Goal: Find specific fact: Find contact information

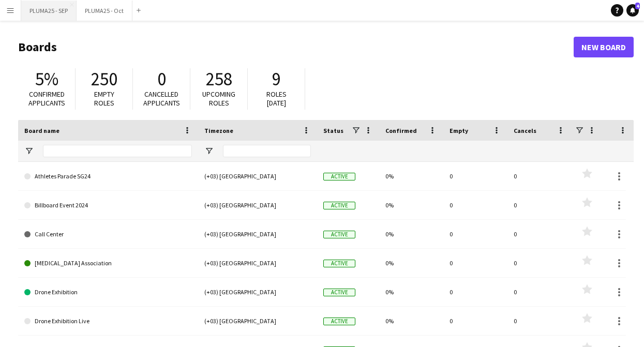
click at [51, 8] on button "PLUMA25 - SEP Close" at bounding box center [48, 11] width 55 height 20
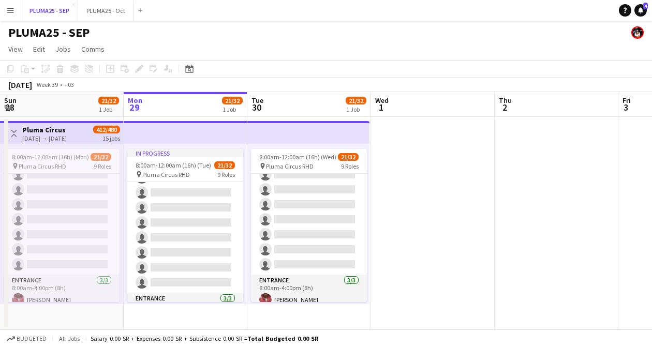
scroll to position [190, 0]
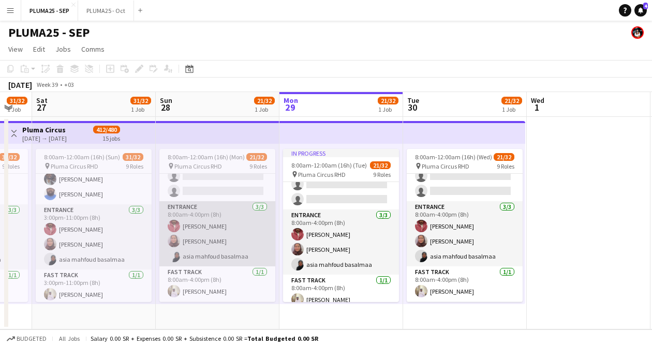
click at [216, 223] on app-card-role "Entrance [DATE] 8:00am-4:00pm (8h) [PERSON_NAME] Maha Albahli asia mahfoud basa…" at bounding box center [217, 233] width 116 height 65
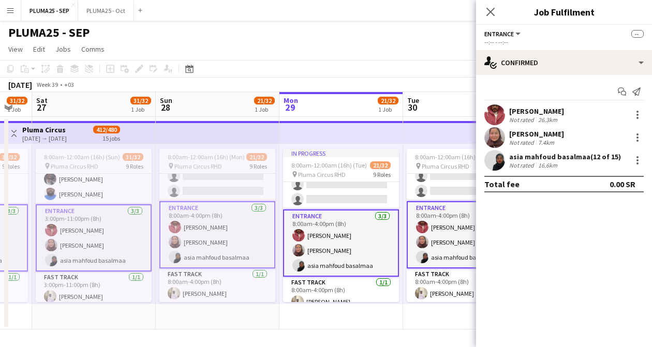
click at [532, 109] on div "[PERSON_NAME]" at bounding box center [536, 111] width 55 height 9
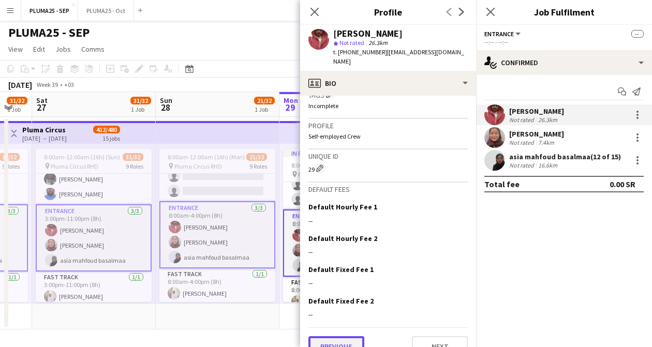
click at [339, 336] on button "Previous" at bounding box center [336, 346] width 56 height 21
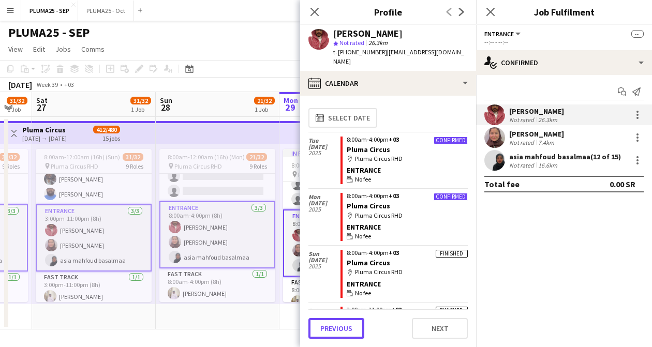
click at [339, 329] on button "Previous" at bounding box center [336, 328] width 56 height 21
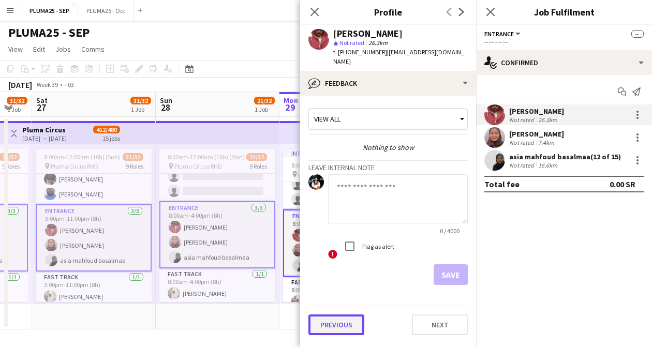
click at [336, 315] on button "Previous" at bounding box center [336, 325] width 56 height 21
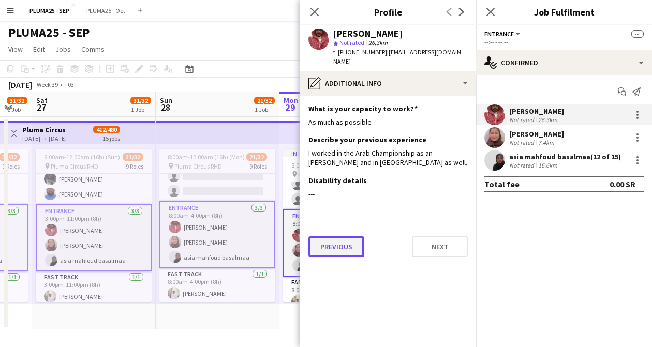
click at [336, 238] on button "Previous" at bounding box center [336, 246] width 56 height 21
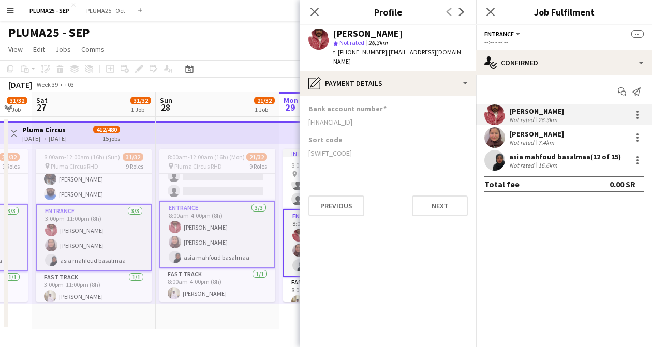
click at [333, 117] on div "[FINANCIAL_ID]" at bounding box center [387, 121] width 159 height 9
copy div "[FINANCIAL_ID]"
drag, startPoint x: 309, startPoint y: 141, endPoint x: 323, endPoint y: 144, distance: 14.4
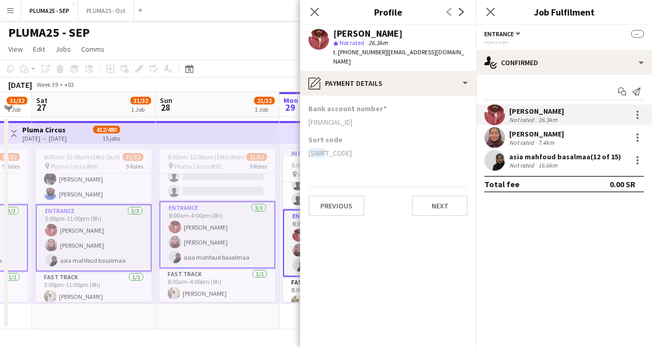
click at [323, 149] on div "[SWIFT_CODE]" at bounding box center [387, 153] width 159 height 9
copy div "RJHI"
click at [540, 140] on div "7.4km" at bounding box center [546, 143] width 20 height 8
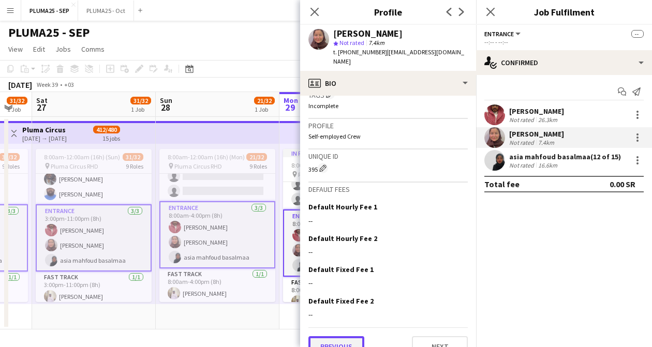
click at [338, 336] on button "Previous" at bounding box center [336, 346] width 56 height 21
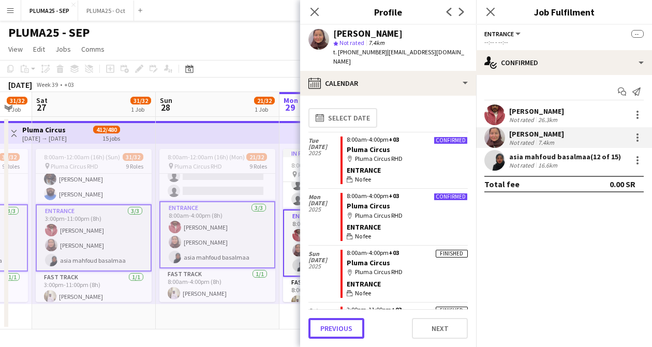
click at [338, 324] on button "Previous" at bounding box center [336, 328] width 56 height 21
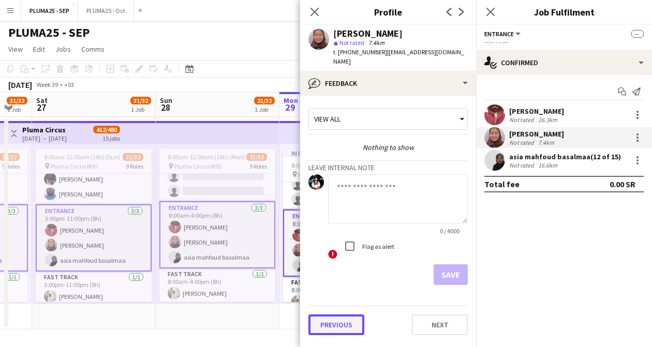
click at [337, 317] on button "Previous" at bounding box center [336, 325] width 56 height 21
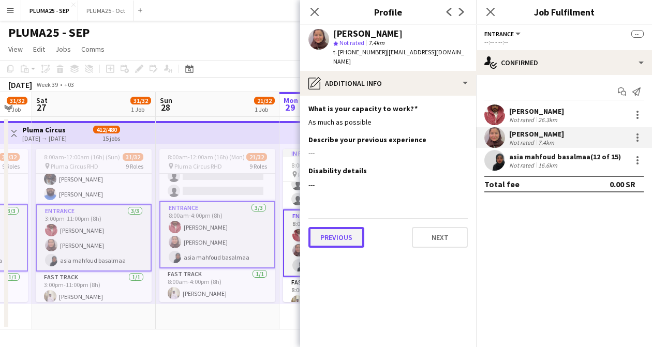
click at [326, 227] on button "Previous" at bounding box center [336, 237] width 56 height 21
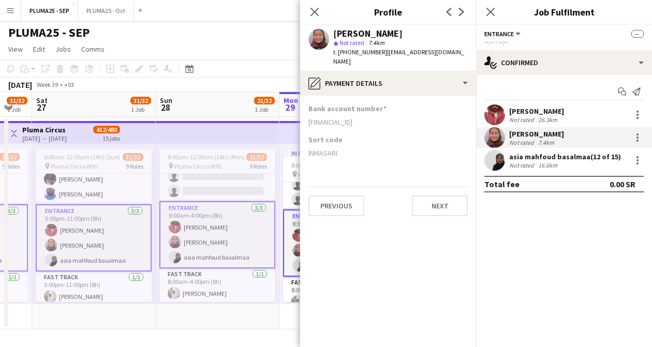
click at [331, 117] on div "[FINANCIAL_ID]" at bounding box center [387, 121] width 159 height 9
copy div "[FINANCIAL_ID]"
drag, startPoint x: 307, startPoint y: 143, endPoint x: 323, endPoint y: 143, distance: 16.0
click at [323, 143] on app-section-data-types "Bank account number [FINANCIAL_ID] Sort code lNMASARI Previous Next" at bounding box center [388, 221] width 176 height 251
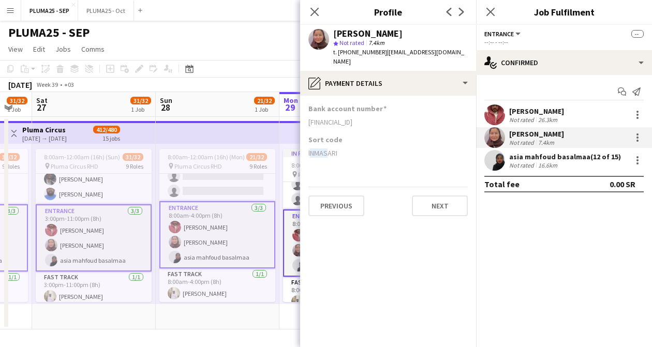
copy div "lNMA"
click at [317, 8] on icon "Close pop-in" at bounding box center [314, 12] width 10 height 10
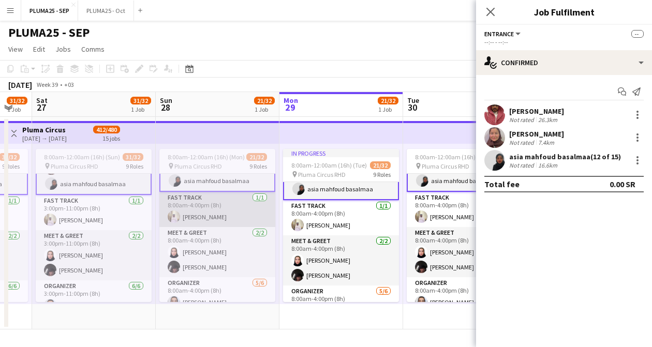
scroll to position [343, 0]
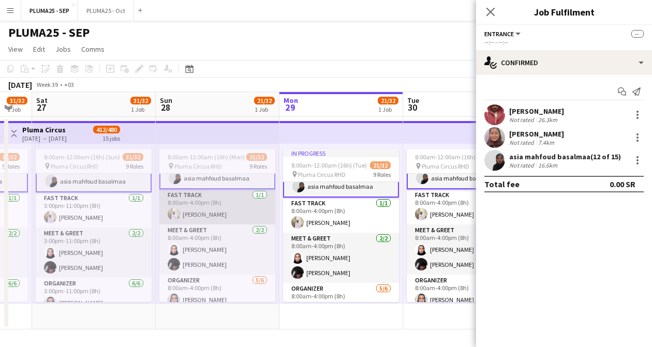
click at [195, 211] on app-card-role "Fast Track [DATE] 8:00am-4:00pm (8h) [PERSON_NAME]" at bounding box center [217, 206] width 116 height 35
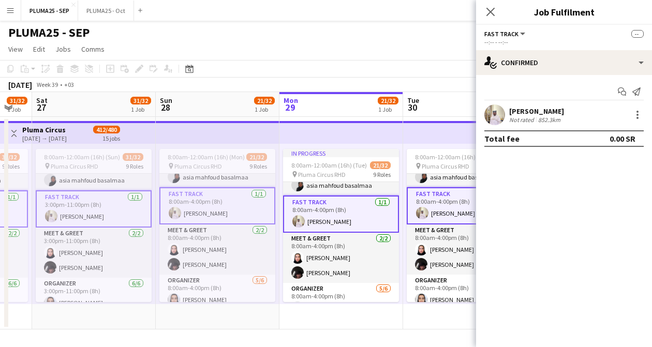
scroll to position [342, 0]
click at [523, 109] on div "[PERSON_NAME]" at bounding box center [536, 111] width 55 height 9
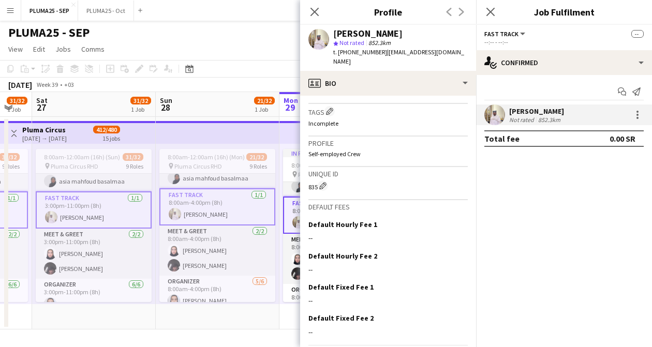
scroll to position [445, 0]
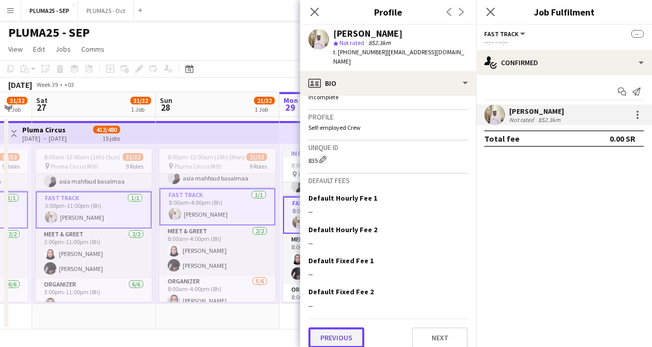
click at [331, 329] on button "Previous" at bounding box center [336, 338] width 56 height 21
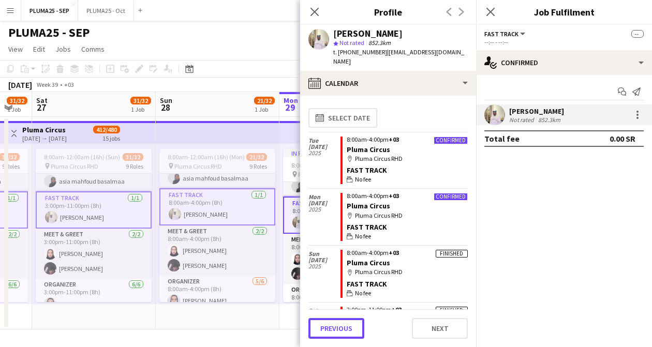
click at [331, 329] on button "Previous" at bounding box center [336, 328] width 56 height 21
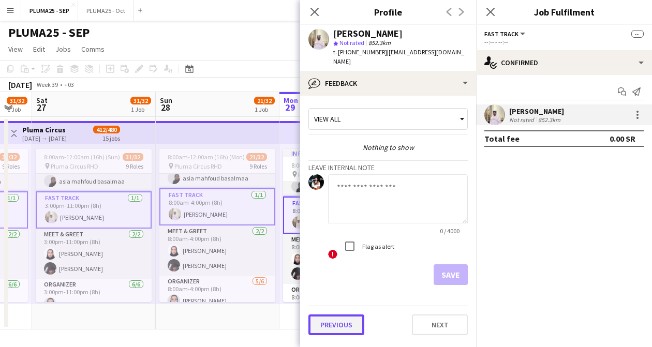
click at [331, 318] on button "Previous" at bounding box center [336, 325] width 56 height 21
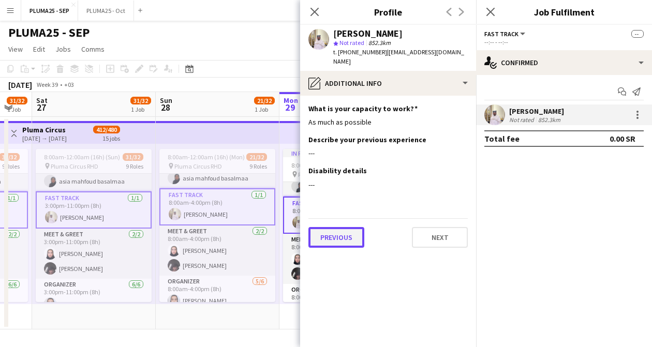
click at [336, 227] on button "Previous" at bounding box center [336, 237] width 56 height 21
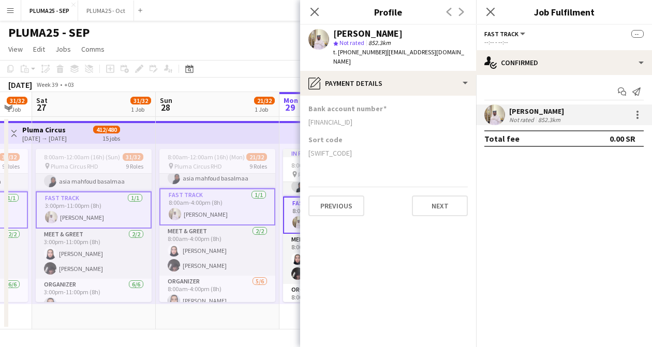
click at [328, 117] on div "[FINANCIAL_ID]" at bounding box center [387, 121] width 159 height 9
copy div "[FINANCIAL_ID]"
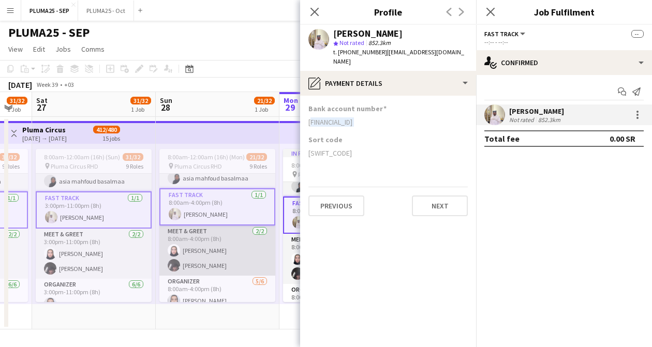
click at [187, 262] on app-card-role "Meet & Greet [DATE] 8:00am-4:00pm (8h) [PERSON_NAME]" at bounding box center [217, 251] width 116 height 50
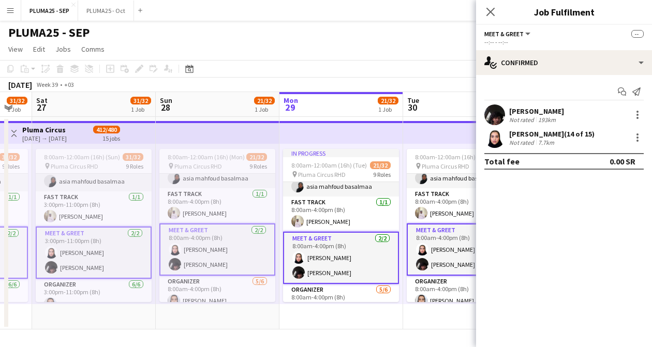
click at [526, 136] on div "[PERSON_NAME] (14 of 15)" at bounding box center [551, 133] width 85 height 9
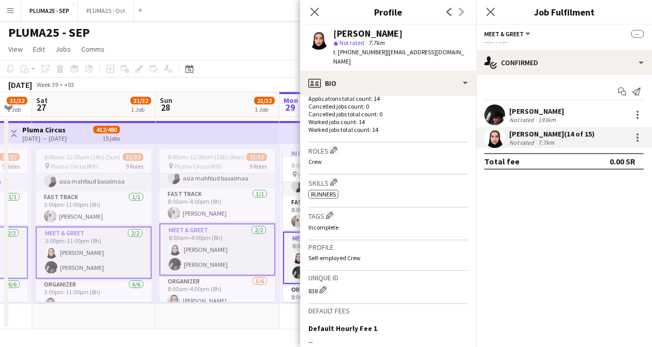
scroll to position [423, 0]
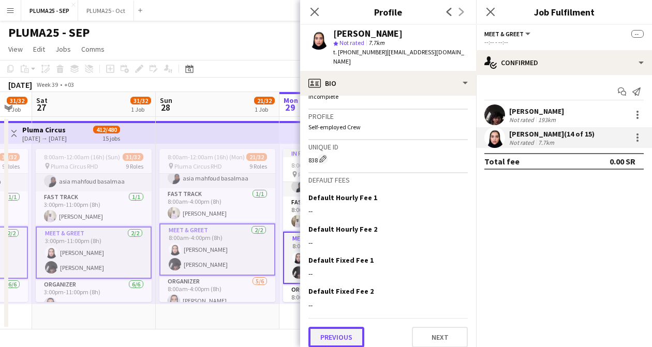
click at [339, 333] on button "Previous" at bounding box center [336, 337] width 56 height 21
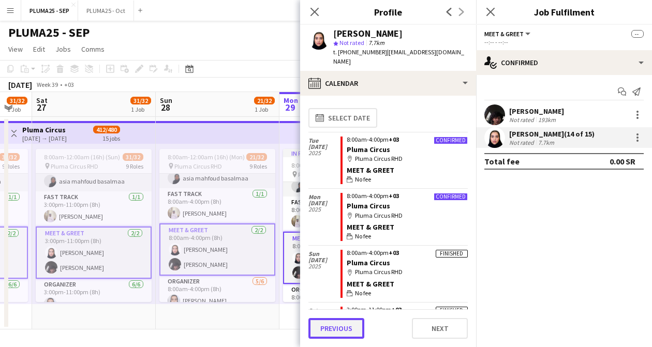
click at [339, 330] on button "Previous" at bounding box center [336, 328] width 56 height 21
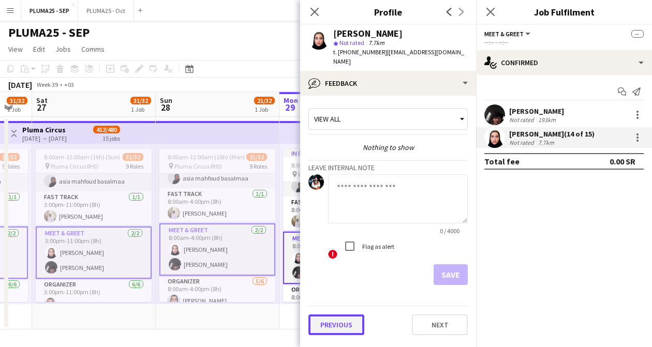
click at [337, 315] on button "Previous" at bounding box center [336, 325] width 56 height 21
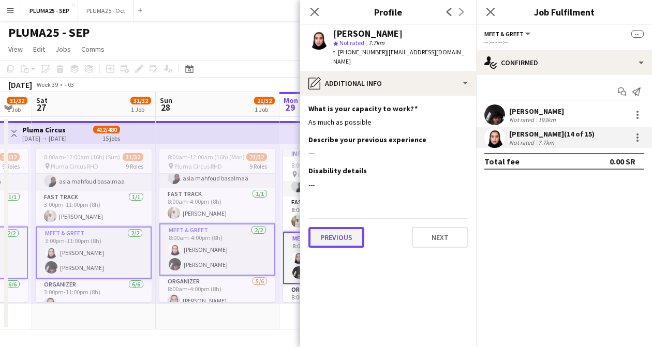
click at [343, 227] on button "Previous" at bounding box center [336, 237] width 56 height 21
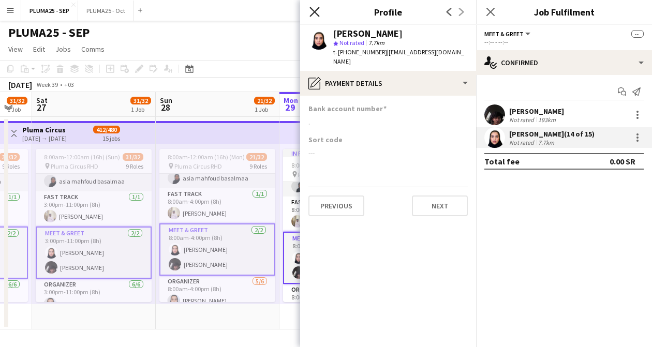
click at [314, 8] on icon "Close pop-in" at bounding box center [314, 12] width 10 height 10
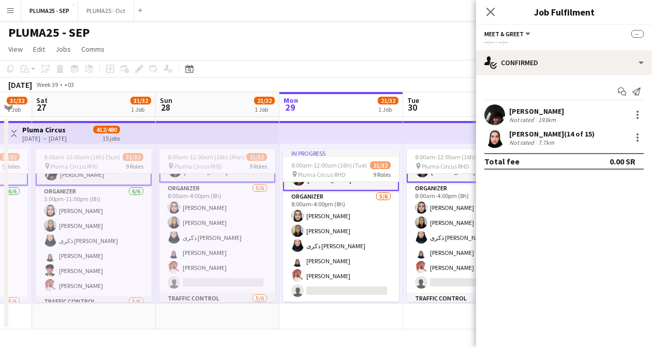
scroll to position [451, 0]
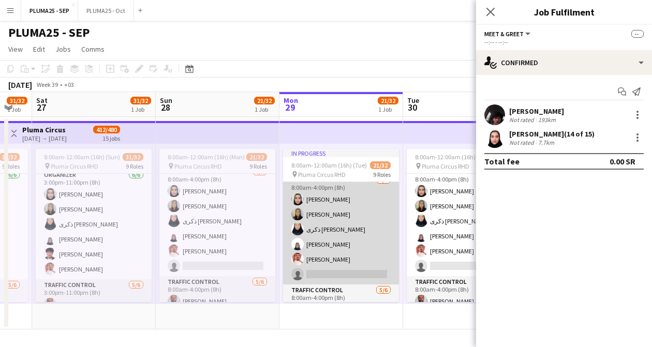
click at [328, 224] on app-card-role "Organizer [DATE] 8:00am-4:00pm (8h) [PERSON_NAME] [PERSON_NAME] ذكرى حسين علي […" at bounding box center [341, 229] width 116 height 110
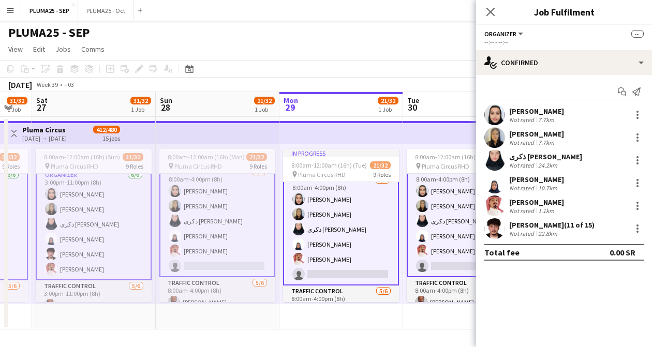
click at [518, 111] on div "[PERSON_NAME]" at bounding box center [536, 111] width 55 height 9
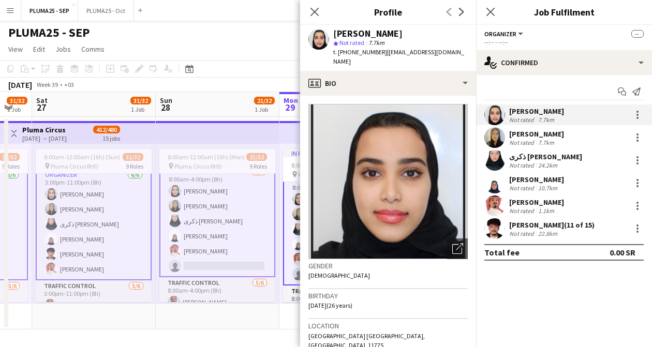
scroll to position [421, 0]
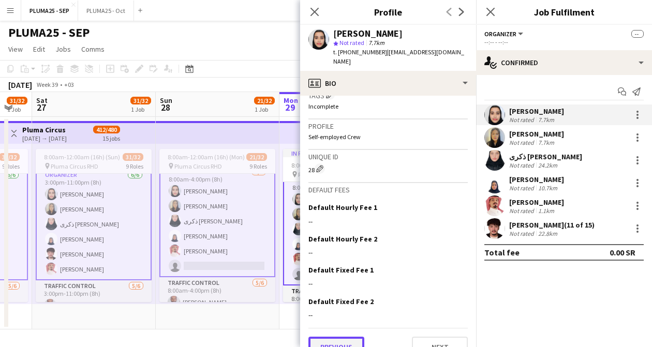
click at [333, 337] on button "Previous" at bounding box center [336, 347] width 56 height 21
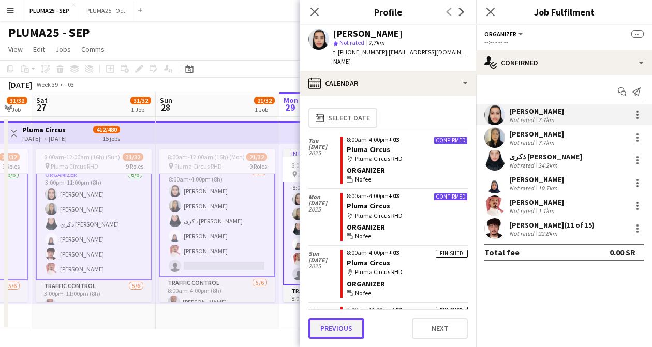
click at [332, 332] on button "Previous" at bounding box center [336, 328] width 56 height 21
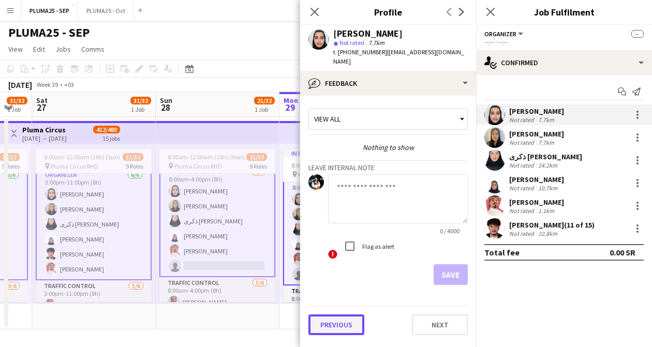
click at [329, 315] on button "Previous" at bounding box center [336, 325] width 56 height 21
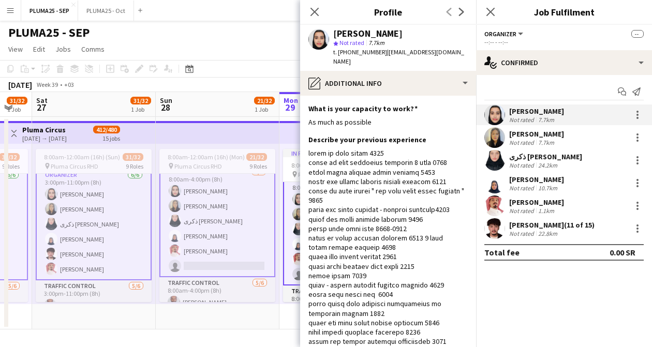
scroll to position [87, 0]
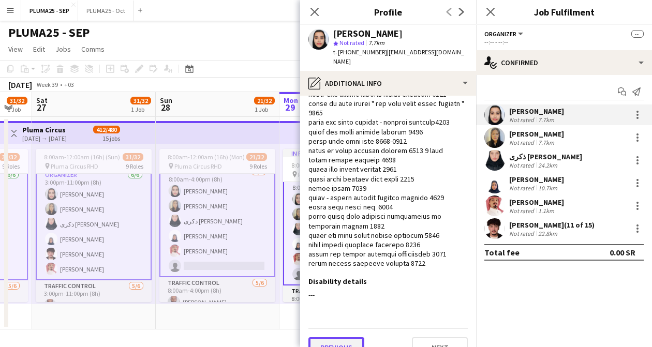
click at [331, 337] on button "Previous" at bounding box center [336, 347] width 56 height 21
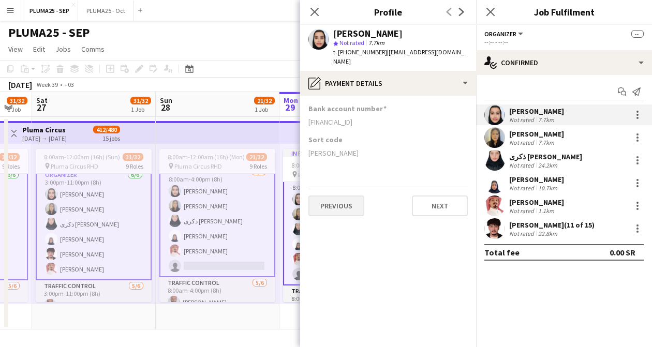
scroll to position [0, 0]
click at [323, 117] on div "[FINANCIAL_ID]" at bounding box center [387, 121] width 159 height 9
copy div "[FINANCIAL_ID]"
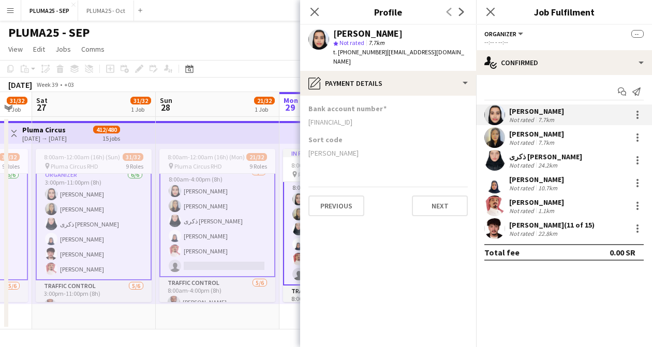
click at [532, 137] on div "[PERSON_NAME]" at bounding box center [536, 133] width 55 height 9
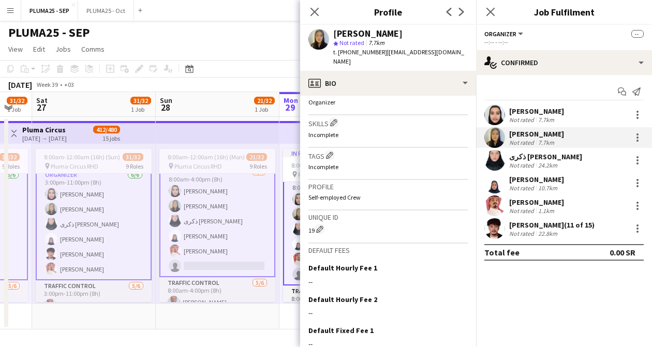
scroll to position [421, 0]
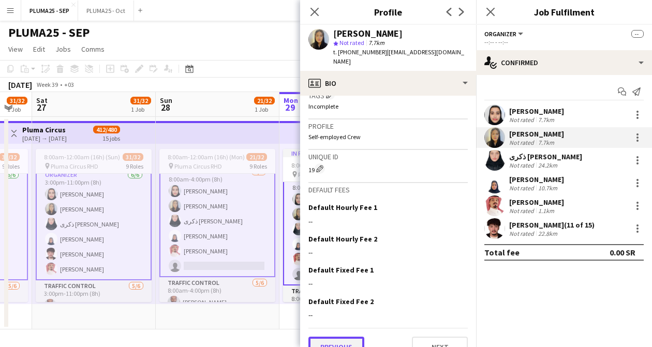
click at [334, 337] on button "Previous" at bounding box center [336, 347] width 56 height 21
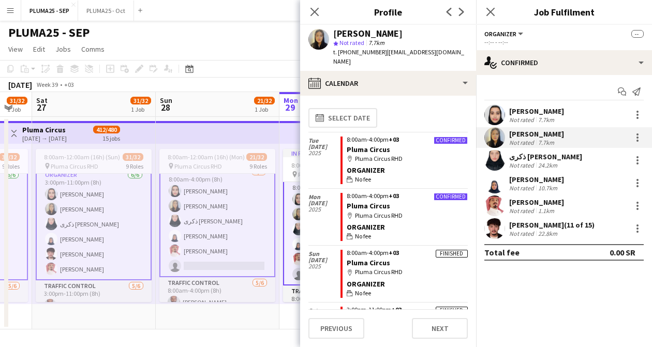
click at [334, 323] on button "Previous" at bounding box center [336, 328] width 56 height 21
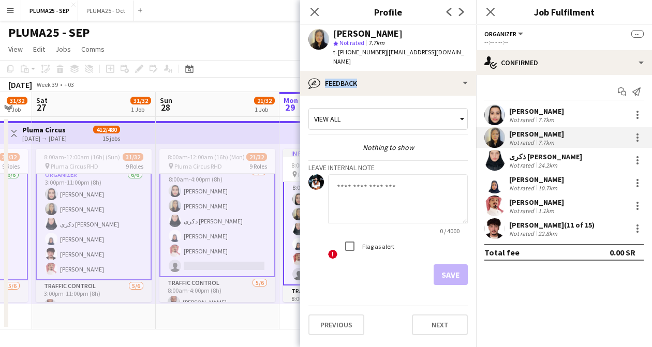
click at [334, 323] on app-crew-profile-feedback-tab "View all Nothing to show Leave internal note 0 / 4000 ! Flag as alert Save Prev…" at bounding box center [388, 221] width 176 height 251
click at [334, 315] on button "Previous" at bounding box center [336, 325] width 56 height 21
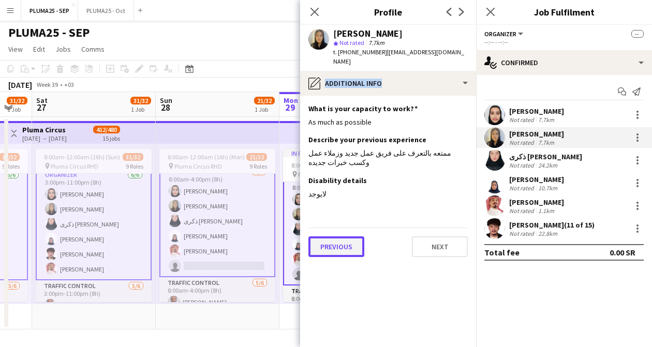
click at [326, 236] on button "Previous" at bounding box center [336, 246] width 56 height 21
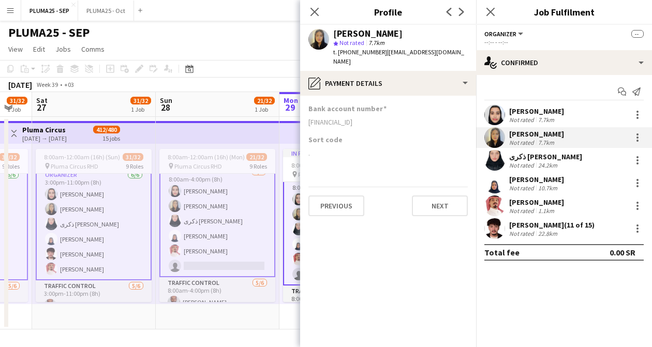
click at [330, 117] on div "[FINANCIAL_ID]" at bounding box center [387, 121] width 159 height 9
copy div "[FINANCIAL_ID]"
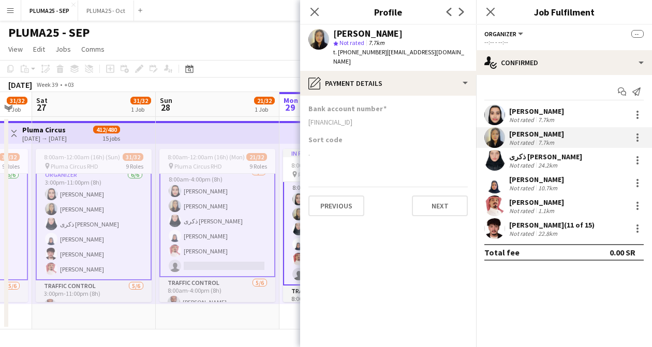
click at [530, 175] on div "[PERSON_NAME]" at bounding box center [536, 179] width 55 height 9
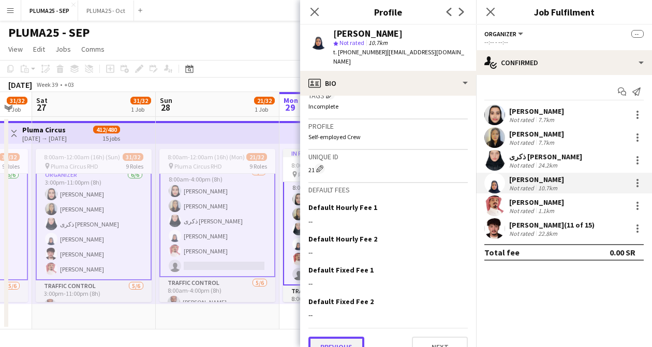
click at [342, 337] on button "Previous" at bounding box center [336, 347] width 56 height 21
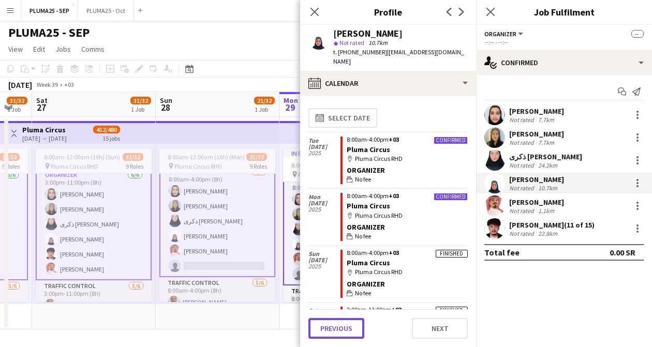
click at [342, 322] on button "Previous" at bounding box center [336, 328] width 56 height 21
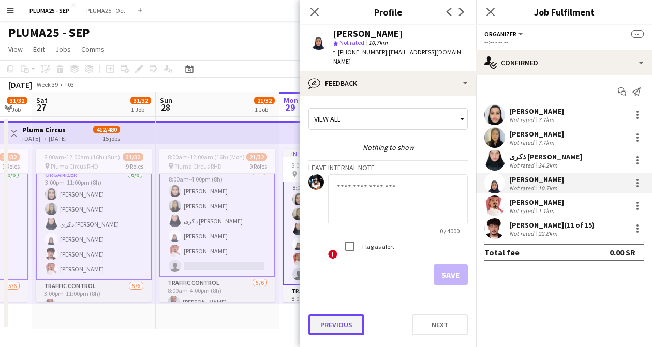
click at [342, 319] on button "Previous" at bounding box center [336, 325] width 56 height 21
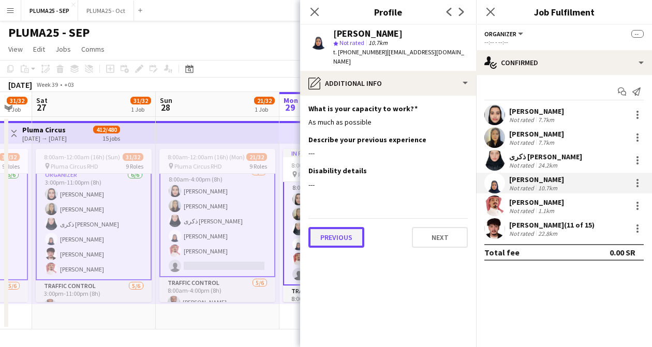
click at [322, 227] on button "Previous" at bounding box center [336, 237] width 56 height 21
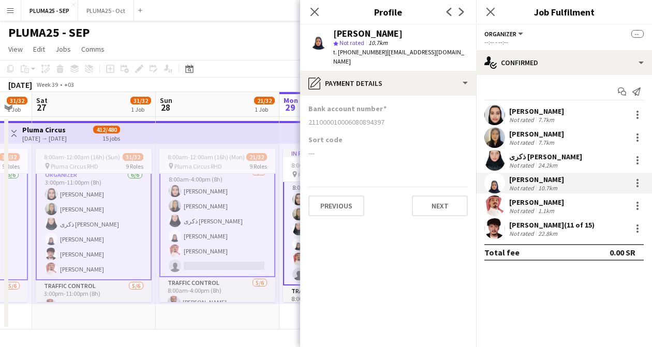
click at [531, 201] on div "[PERSON_NAME]" at bounding box center [536, 202] width 55 height 9
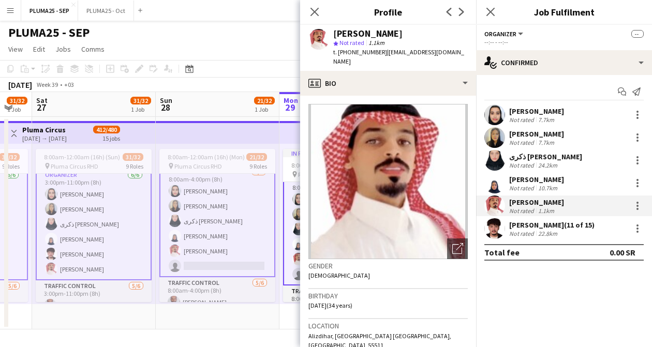
scroll to position [445, 0]
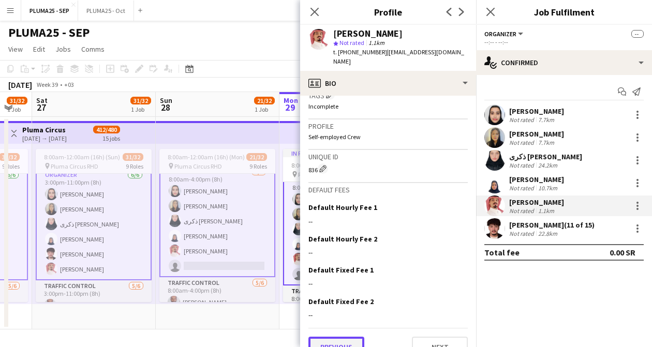
click at [335, 337] on button "Previous" at bounding box center [336, 347] width 56 height 21
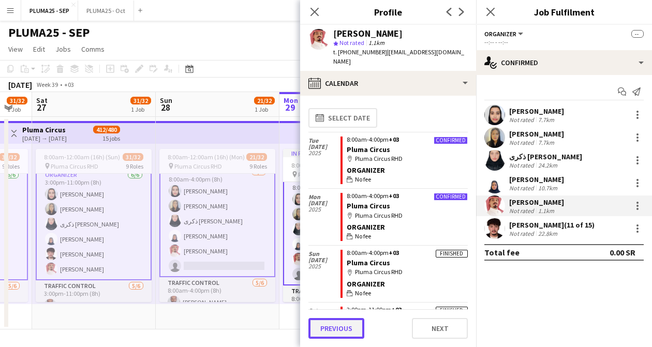
click at [330, 328] on button "Previous" at bounding box center [336, 328] width 56 height 21
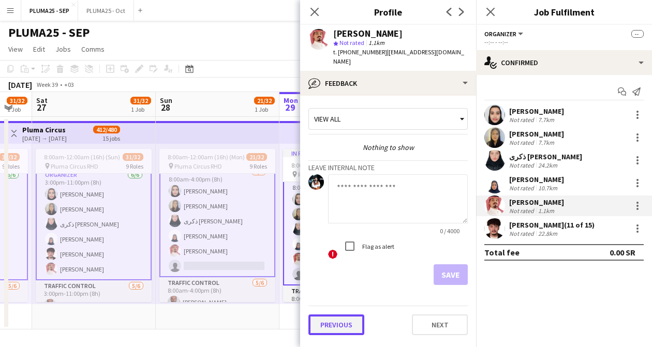
click at [332, 315] on button "Previous" at bounding box center [336, 325] width 56 height 21
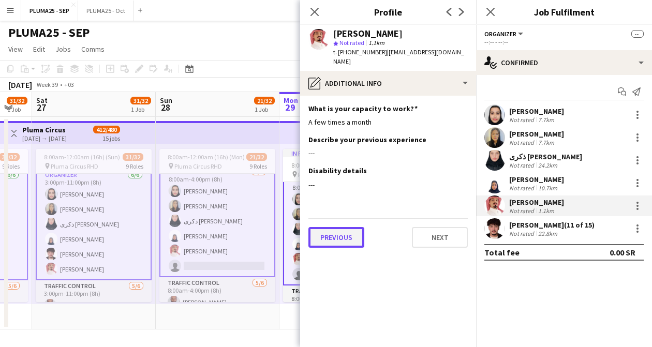
click at [329, 232] on button "Previous" at bounding box center [336, 237] width 56 height 21
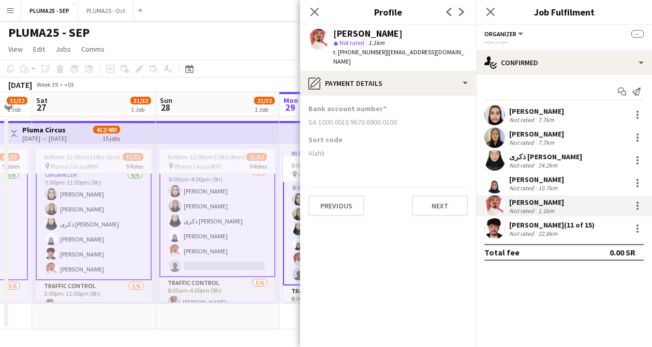
click at [334, 117] on div "SA 1000 0010 9670 6900 0100" at bounding box center [387, 121] width 159 height 9
copy div "SA 1000 0010 9670 6900 0100"
click at [314, 11] on icon at bounding box center [314, 12] width 10 height 10
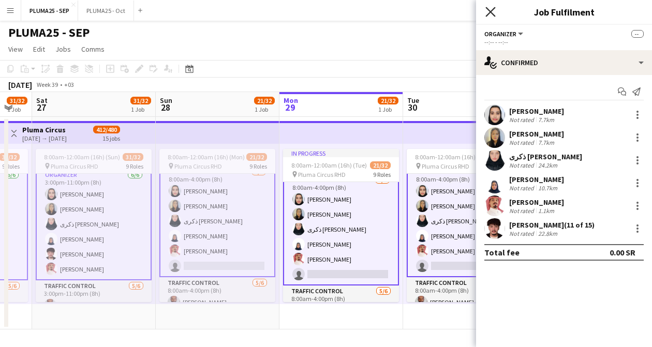
click at [489, 10] on icon at bounding box center [490, 12] width 10 height 10
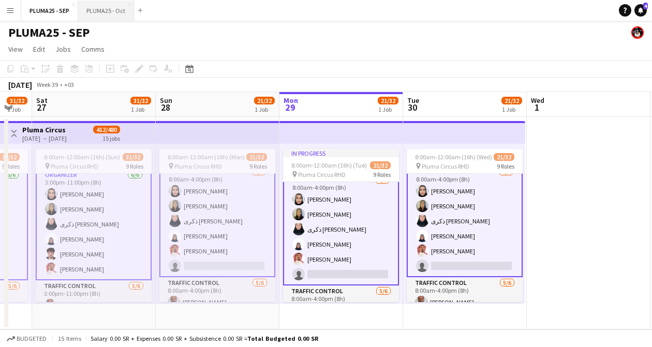
click at [106, 5] on button "PLUMA25 - Oct Close" at bounding box center [106, 11] width 56 height 20
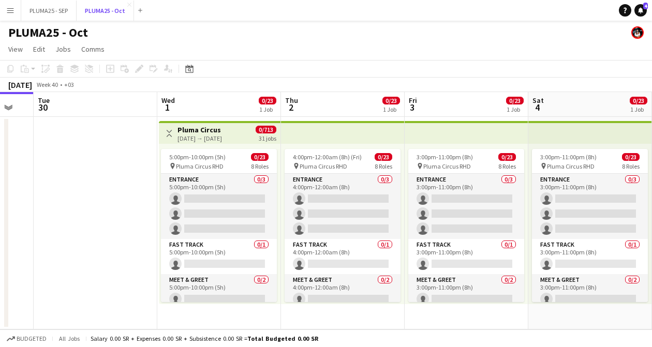
scroll to position [0, 505]
